Goal: Transaction & Acquisition: Purchase product/service

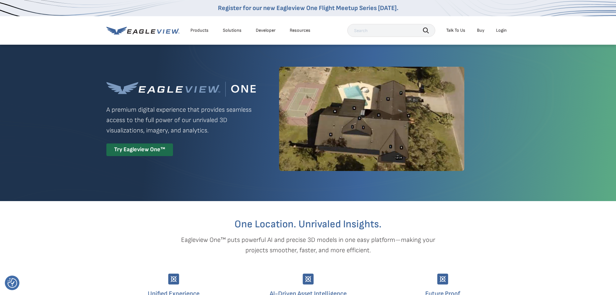
click at [500, 31] on div "Login" at bounding box center [501, 30] width 11 height 6
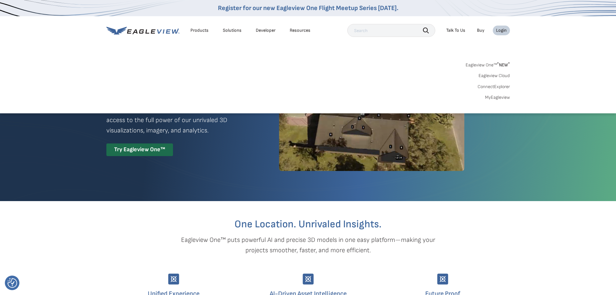
click at [494, 97] on link "MyEagleview" at bounding box center [497, 97] width 25 height 6
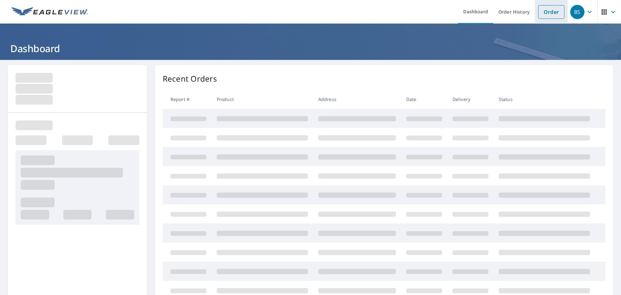
click at [548, 12] on link "Order" at bounding box center [551, 12] width 26 height 14
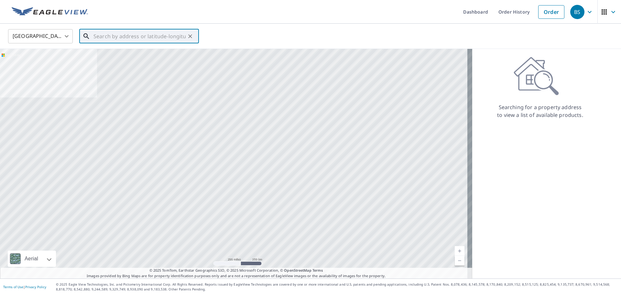
click at [160, 39] on input "text" at bounding box center [139, 36] width 92 height 18
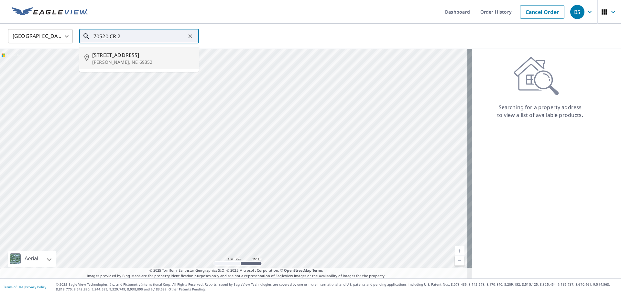
click at [175, 60] on p "Lyman, NE 69352" at bounding box center [143, 62] width 102 height 6
type input "70520 County Road 2 Lyman, NE 69352"
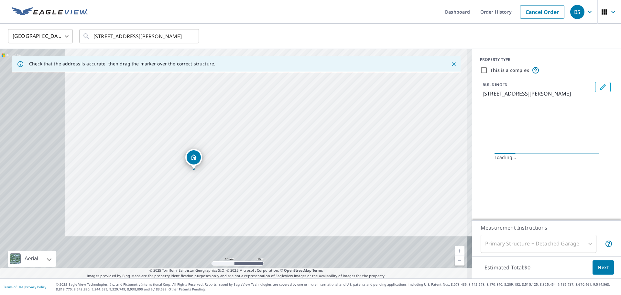
drag, startPoint x: 232, startPoint y: 148, endPoint x: 269, endPoint y: 133, distance: 39.6
click at [269, 133] on div "70520 County Road 2 Lyman, NE 69352" at bounding box center [236, 163] width 472 height 229
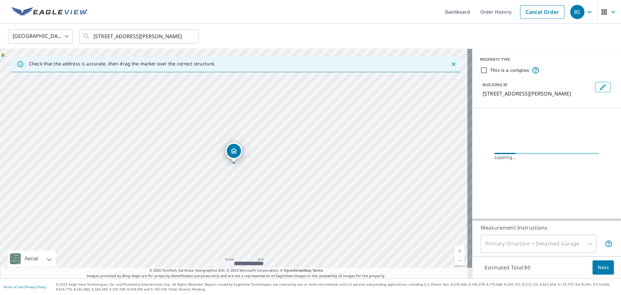
click at [271, 156] on div "70520 County Road 2 Lyman, NE 69352" at bounding box center [236, 163] width 472 height 229
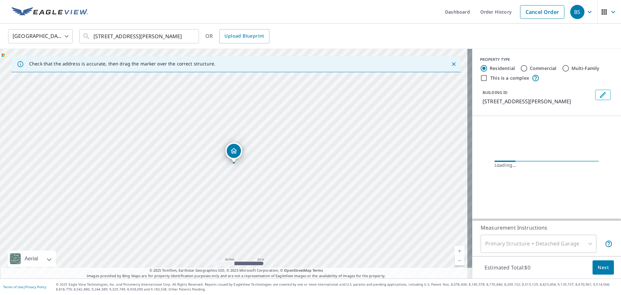
drag, startPoint x: 216, startPoint y: 167, endPoint x: 232, endPoint y: 153, distance: 21.3
drag, startPoint x: 232, startPoint y: 153, endPoint x: 262, endPoint y: 224, distance: 77.5
drag, startPoint x: 255, startPoint y: 175, endPoint x: 373, endPoint y: 185, distance: 119.1
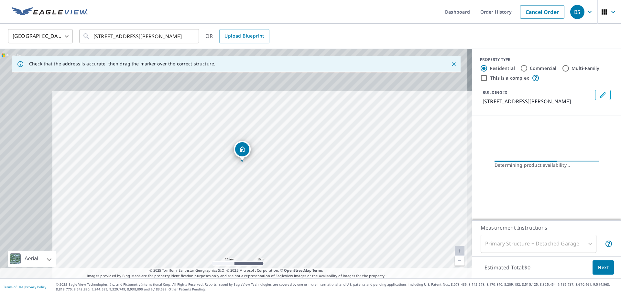
drag, startPoint x: 198, startPoint y: 126, endPoint x: 318, endPoint y: 233, distance: 159.9
click at [317, 233] on div "70520 County Road 2 Lyman, NE 69352" at bounding box center [236, 163] width 472 height 229
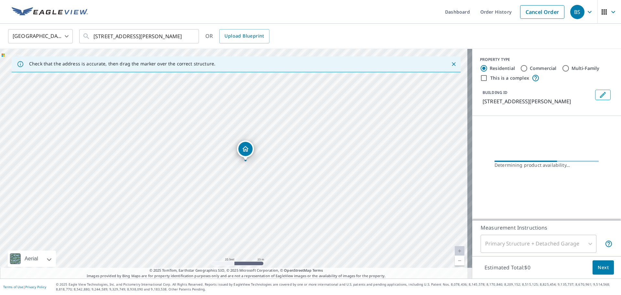
drag, startPoint x: 253, startPoint y: 158, endPoint x: 244, endPoint y: 148, distance: 13.3
click at [598, 267] on span "Next" at bounding box center [603, 267] width 11 height 8
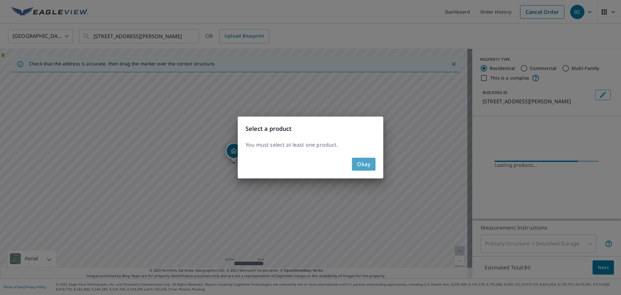
click at [372, 160] on button "Okay" at bounding box center [364, 164] width 24 height 13
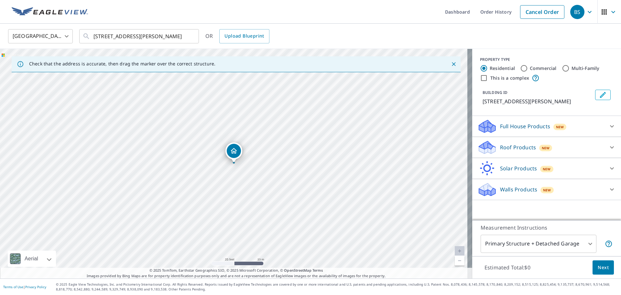
click at [598, 269] on span "Next" at bounding box center [603, 267] width 11 height 8
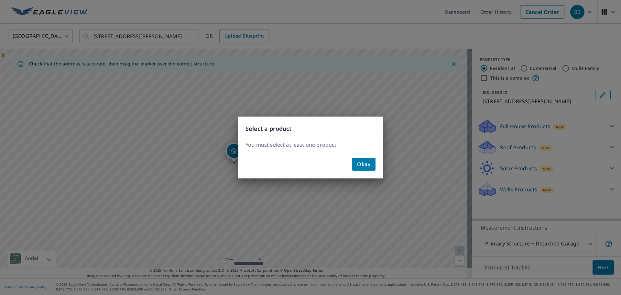
click at [367, 167] on span "Okay" at bounding box center [363, 163] width 13 height 9
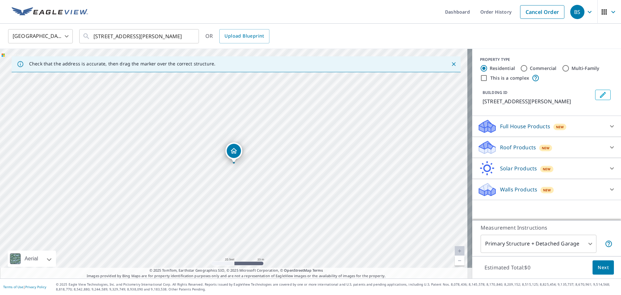
click at [505, 147] on p "Roof Products" at bounding box center [518, 147] width 36 height 8
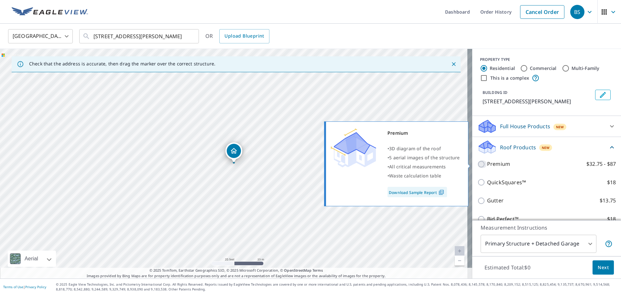
click at [477, 162] on input "Premium $32.75 - $87" at bounding box center [482, 164] width 10 height 8
checkbox input "true"
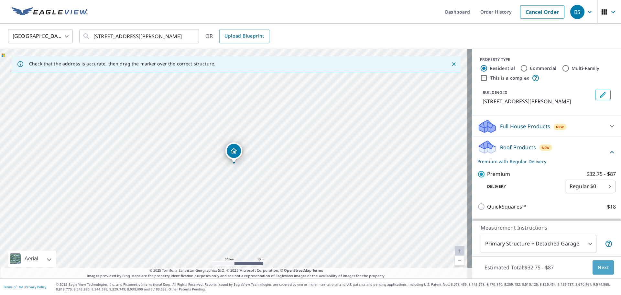
click at [601, 267] on span "Next" at bounding box center [603, 267] width 11 height 8
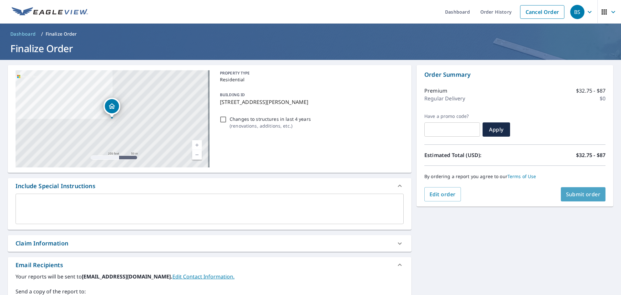
click at [578, 194] on span "Submit order" at bounding box center [583, 193] width 35 height 7
